Goal: Task Accomplishment & Management: Manage account settings

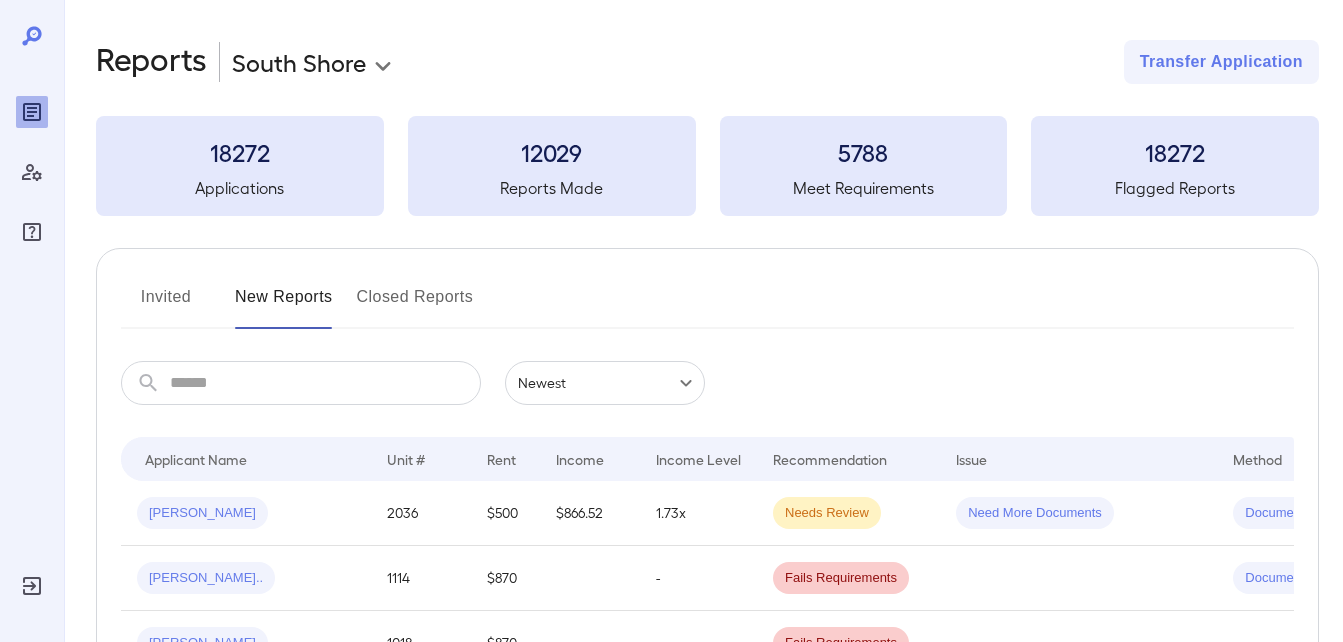
click at [163, 305] on button "Invited" at bounding box center [166, 305] width 90 height 48
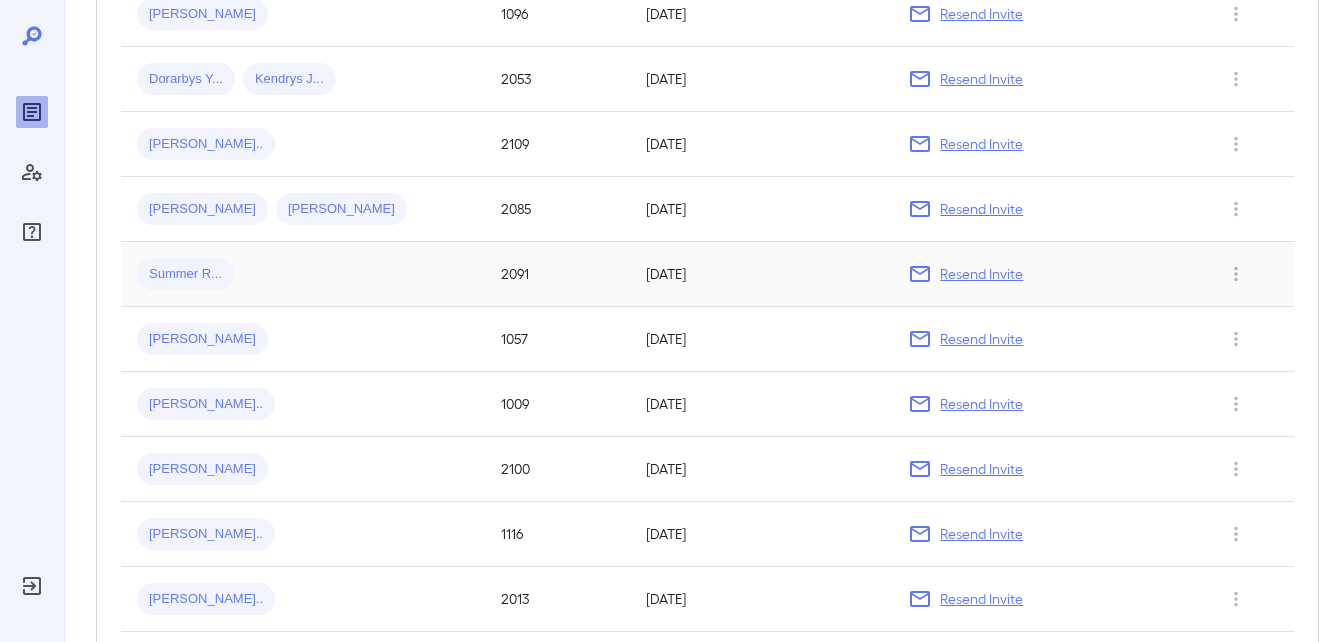
scroll to position [700, 0]
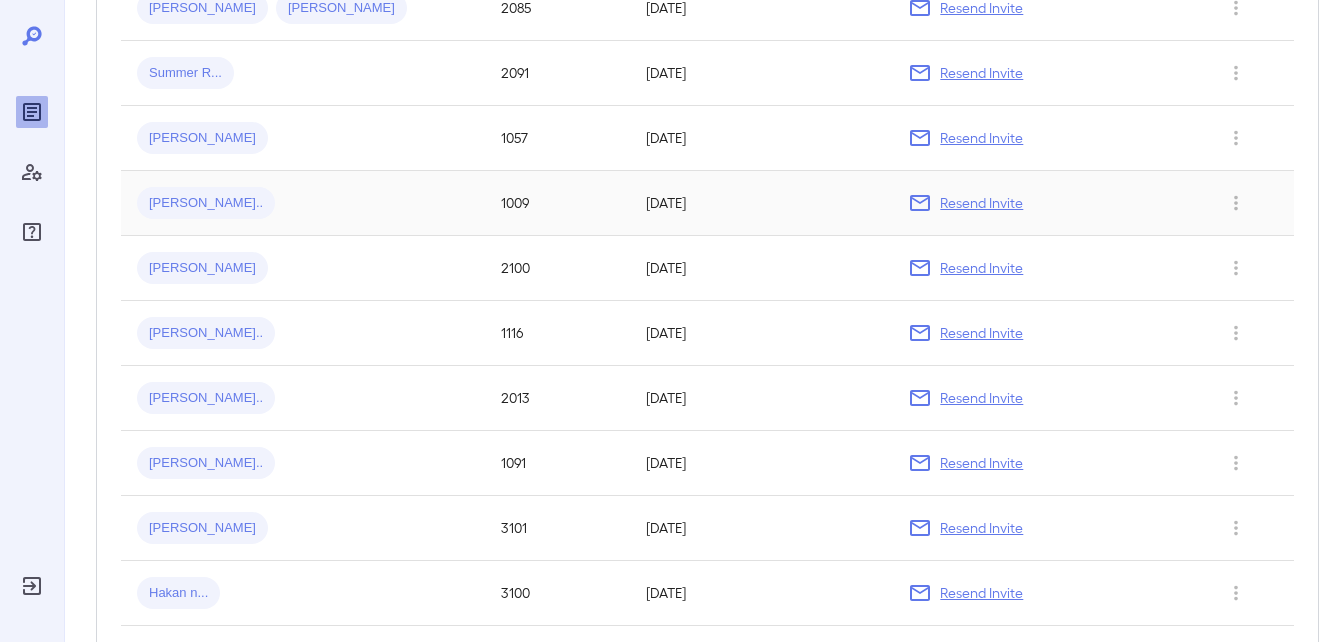
click at [188, 205] on span "[PERSON_NAME].." at bounding box center [206, 203] width 138 height 19
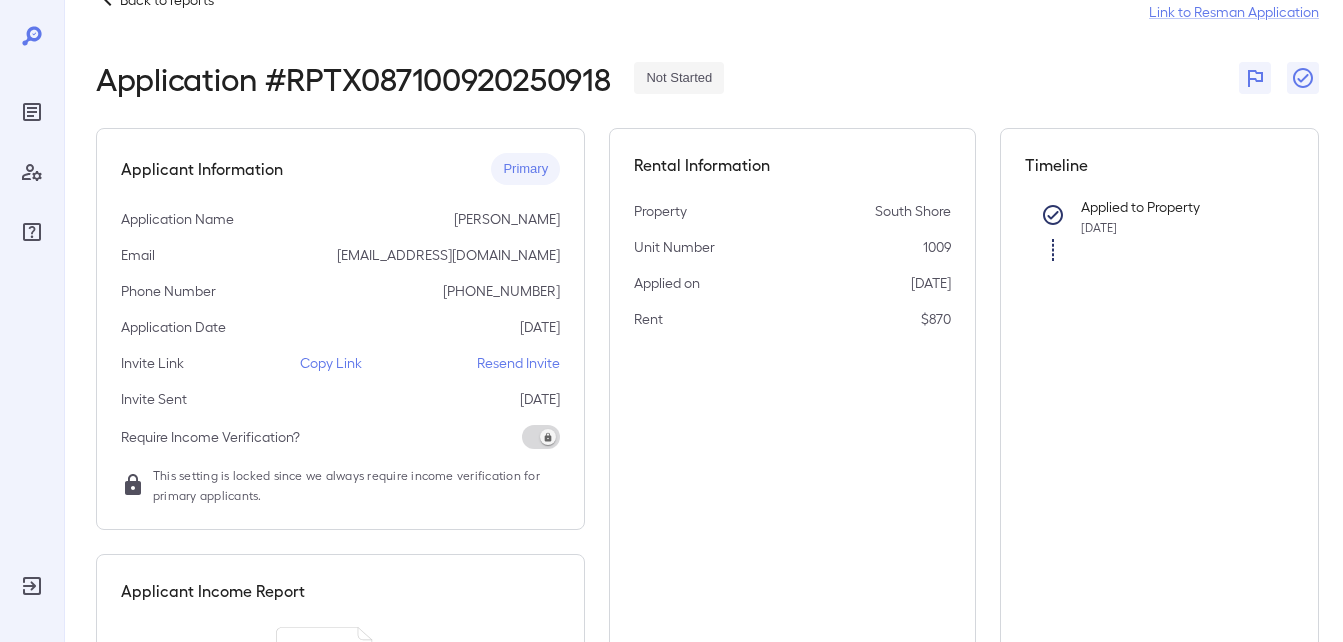
scroll to position [100, 0]
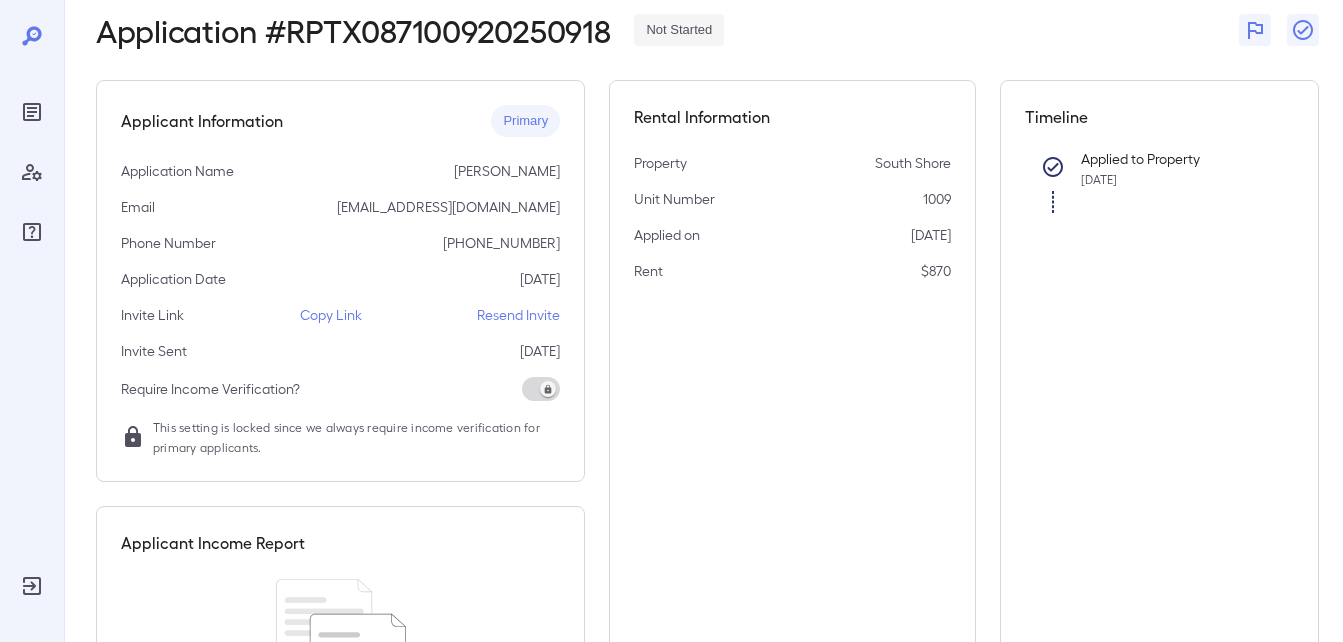
click at [322, 312] on p "Copy Link" at bounding box center [331, 315] width 62 height 20
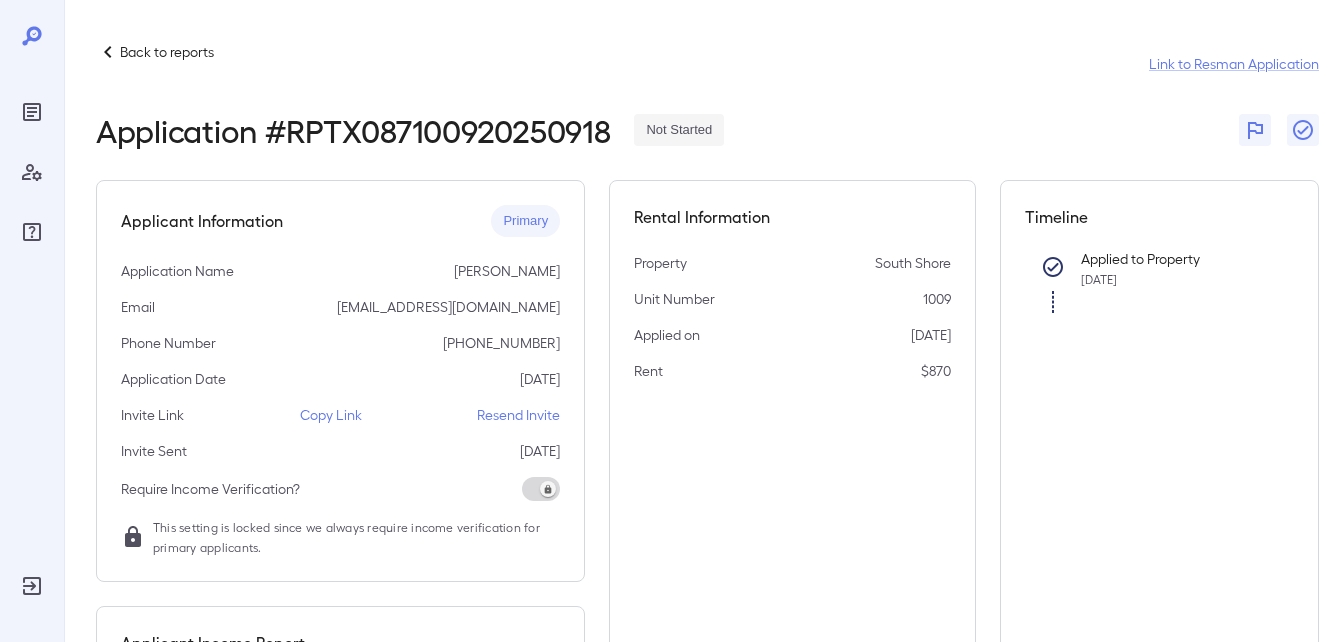
click at [110, 52] on icon at bounding box center [108, 52] width 24 height 24
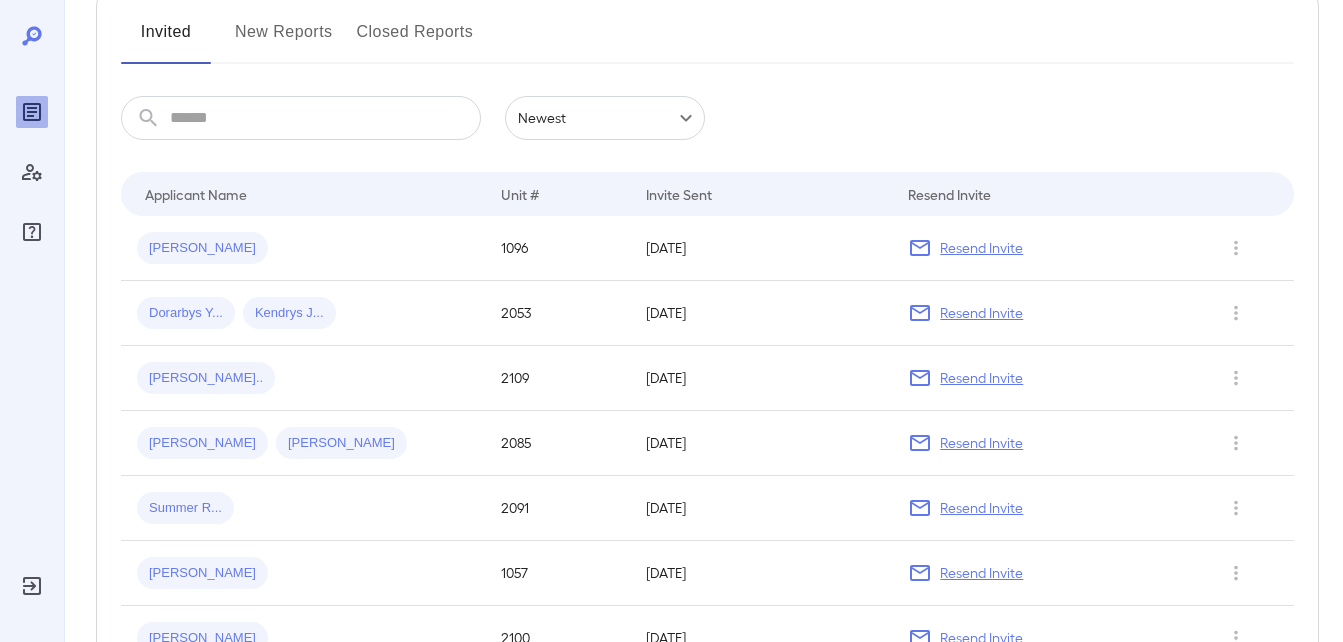
scroll to position [200, 0]
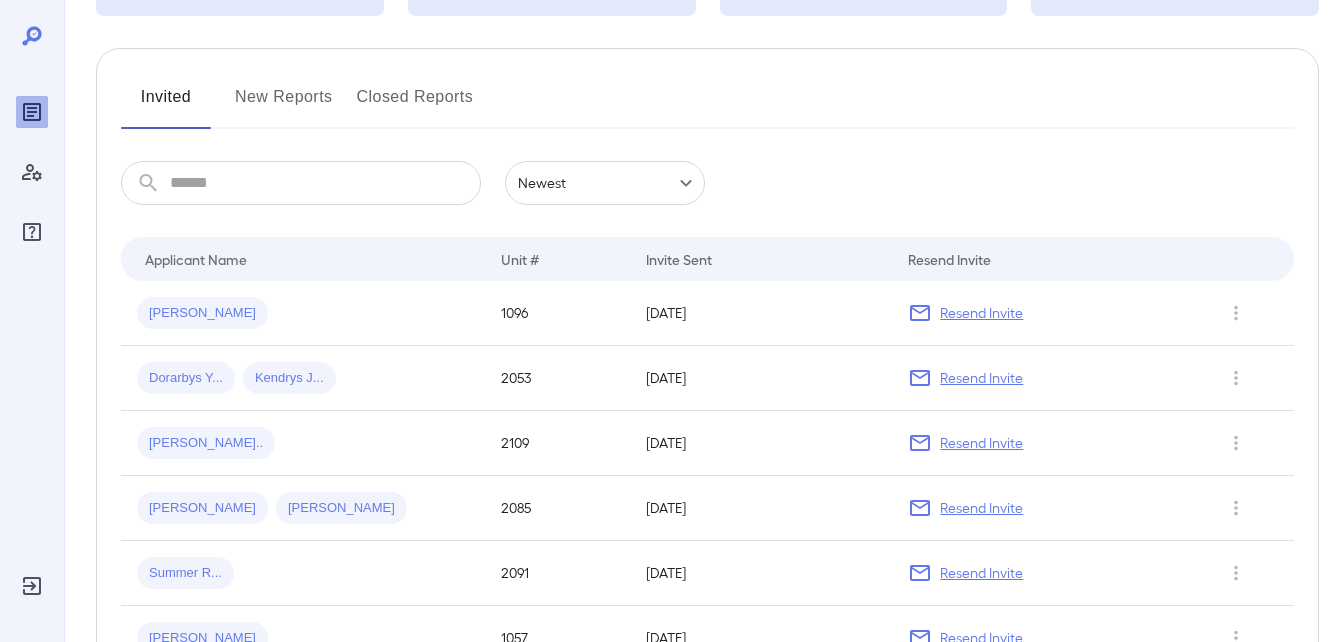
click at [241, 104] on button "New Reports" at bounding box center [284, 105] width 98 height 48
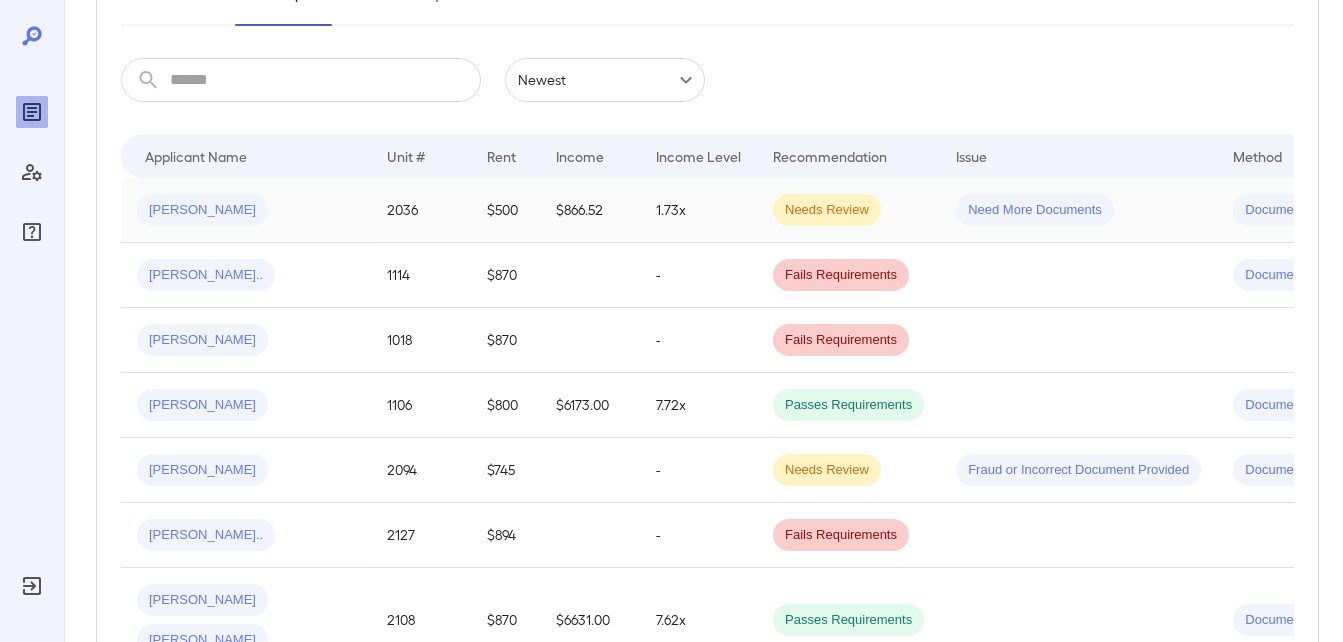
scroll to position [400, 0]
